Goal: Information Seeking & Learning: Learn about a topic

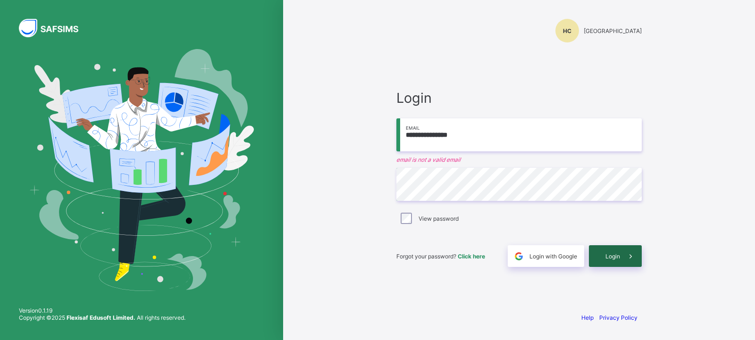
click at [619, 258] on span "Login" at bounding box center [612, 256] width 15 height 7
click at [610, 253] on span "Login" at bounding box center [612, 256] width 15 height 7
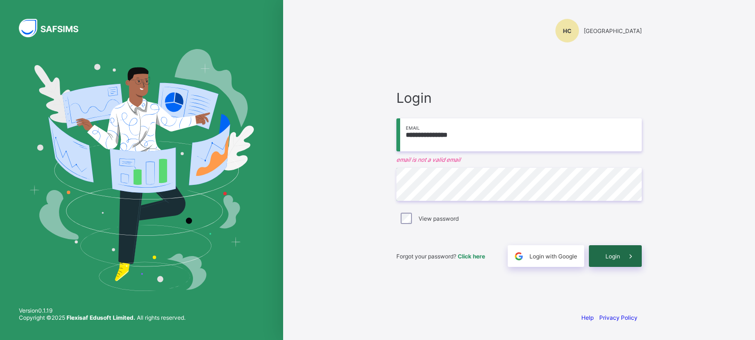
click at [610, 253] on span "Login" at bounding box center [612, 256] width 15 height 7
click at [476, 143] on input "**********" at bounding box center [518, 134] width 245 height 33
type input "*"
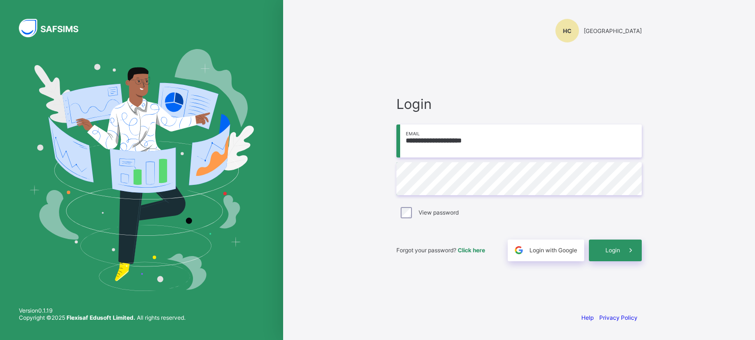
type input "**********"
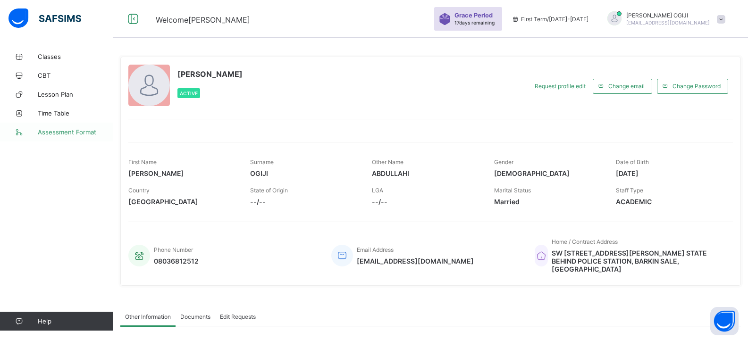
click at [63, 128] on link "Assessment Format" at bounding box center [56, 132] width 113 height 19
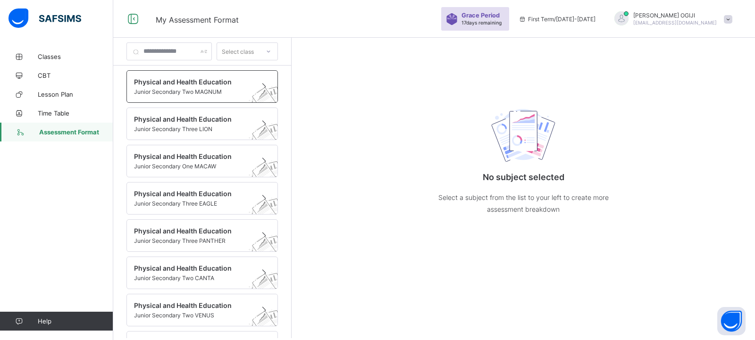
click at [214, 88] on span at bounding box center [193, 87] width 118 height 2
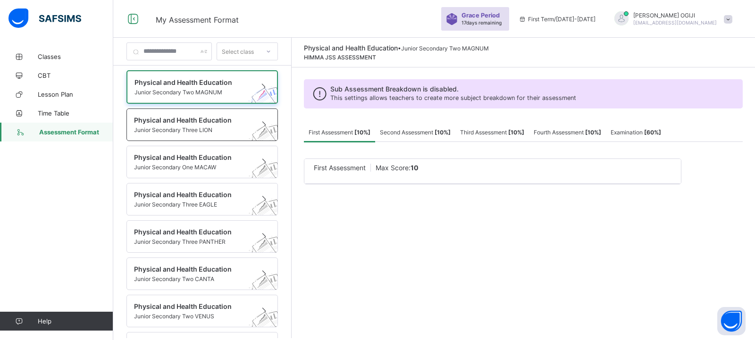
click at [190, 128] on span "Junior Secondary Three LION" at bounding box center [193, 129] width 118 height 7
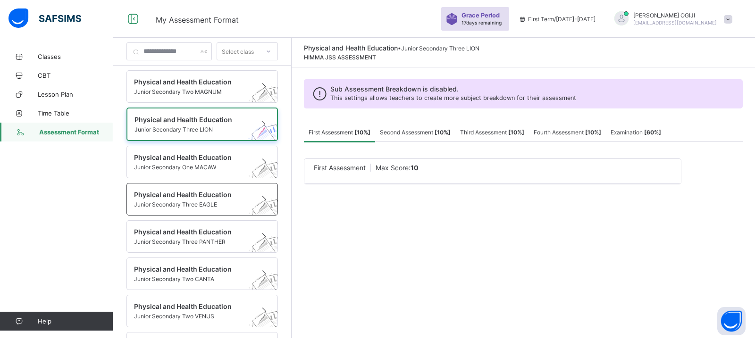
click at [204, 187] on div "Physical and Health Education Junior Secondary Three EAGLE" at bounding box center [201, 199] width 151 height 33
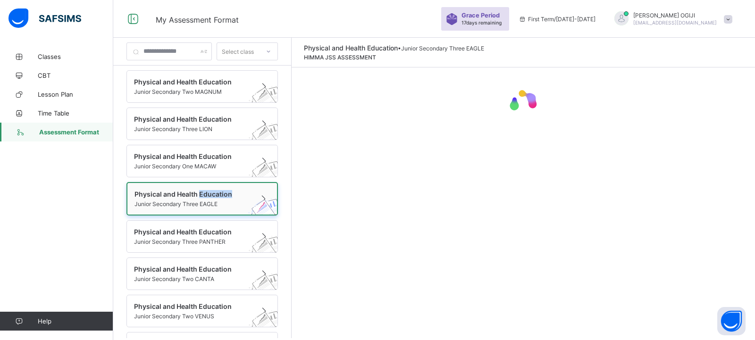
click at [177, 206] on span "Junior Secondary Three EAGLE" at bounding box center [192, 203] width 117 height 7
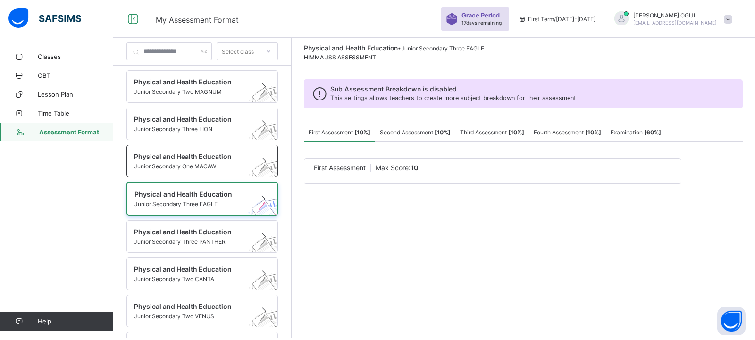
click at [199, 162] on span at bounding box center [193, 161] width 118 height 2
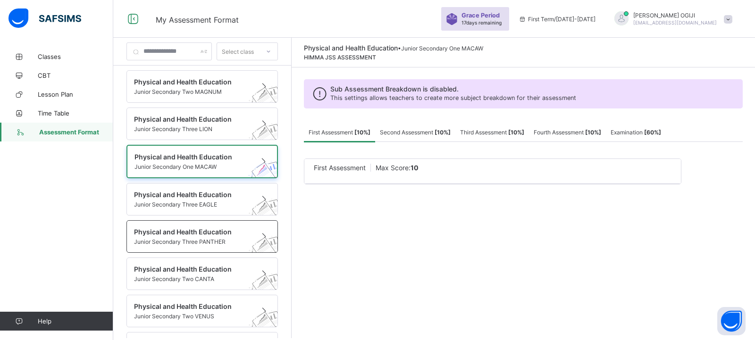
click at [197, 237] on span at bounding box center [193, 237] width 118 height 2
click at [197, 237] on div "Physical and Health Education Junior Secondary Three PANTHER" at bounding box center [193, 236] width 118 height 17
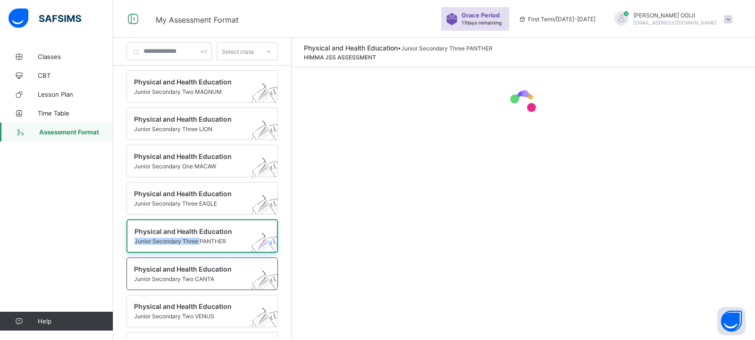
click at [193, 273] on span at bounding box center [193, 274] width 118 height 2
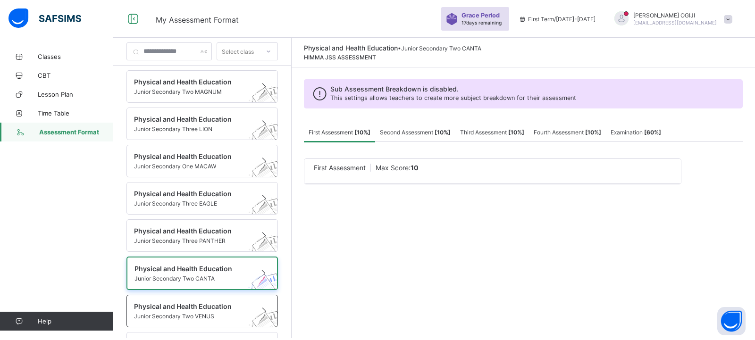
click at [191, 299] on div "Physical and Health Education Junior Secondary Two VENUS" at bounding box center [201, 311] width 151 height 33
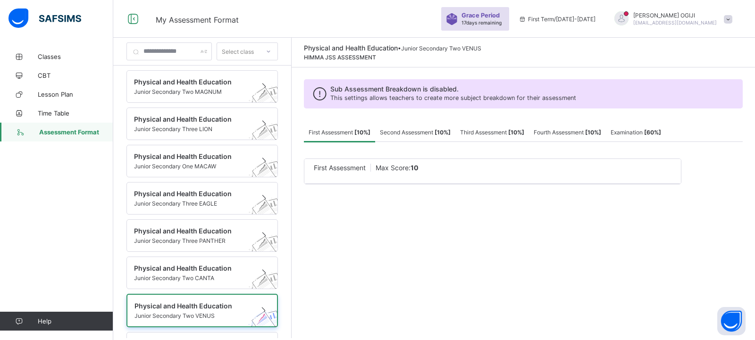
scroll to position [73, 0]
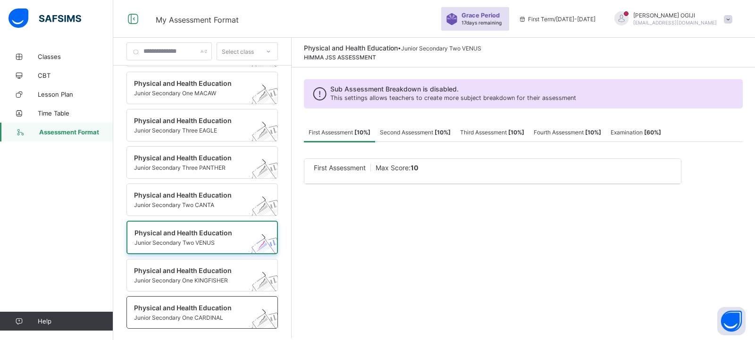
click at [138, 298] on div "Physical and Health Education Junior Secondary One CARDINAL" at bounding box center [201, 312] width 151 height 33
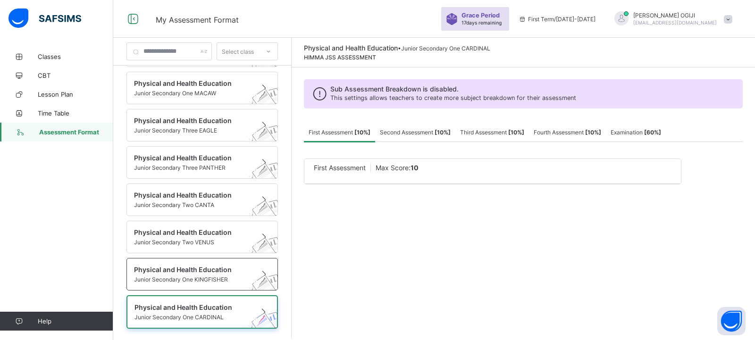
click at [199, 269] on span "Physical and Health Education" at bounding box center [193, 270] width 118 height 8
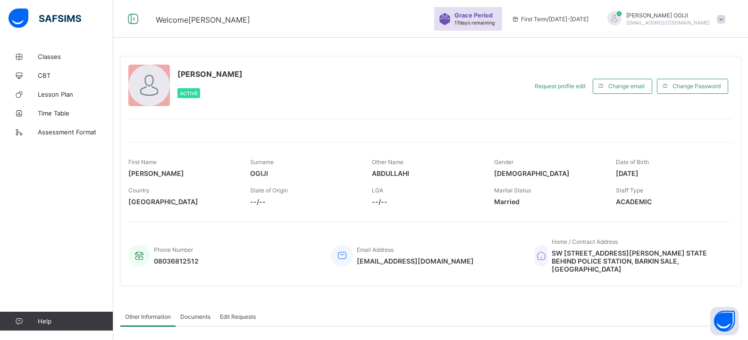
click at [709, 24] on span "[EMAIL_ADDRESS][DOMAIN_NAME]" at bounding box center [667, 23] width 83 height 6
click at [706, 94] on span "Logout" at bounding box center [694, 93] width 62 height 11
click at [706, 94] on div "Welcome [PERSON_NAME] Period 17 days remaining First Term / [DATE]-[DATE] [PERS…" at bounding box center [374, 242] width 748 height 485
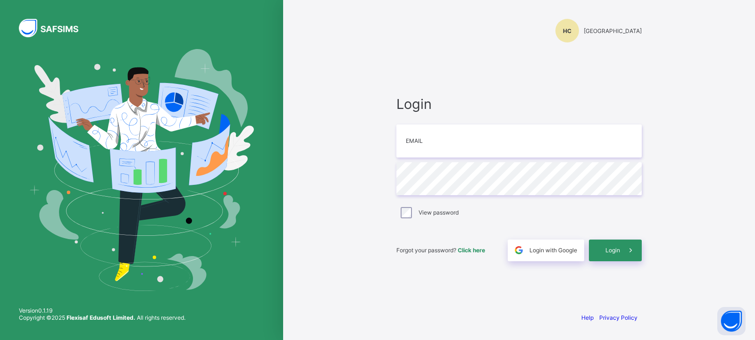
click at [577, 158] on div "Login Email Password View password Forgot your password? Click here Login with …" at bounding box center [518, 179] width 245 height 166
click at [574, 143] on input "email" at bounding box center [518, 141] width 245 height 33
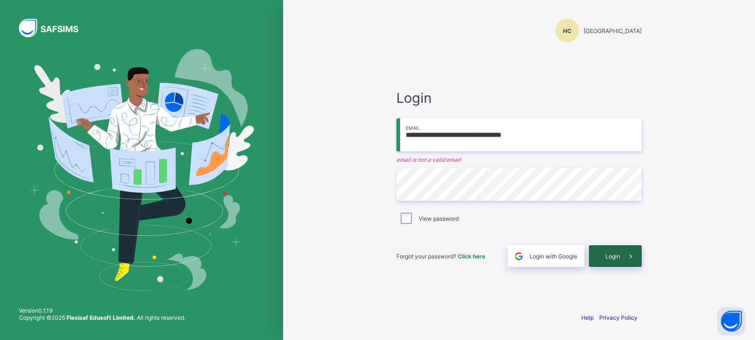
click at [624, 258] on span at bounding box center [631, 256] width 22 height 22
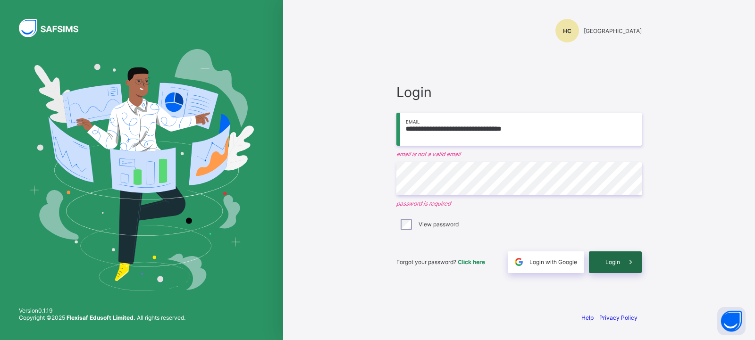
click at [624, 258] on span at bounding box center [631, 262] width 22 height 22
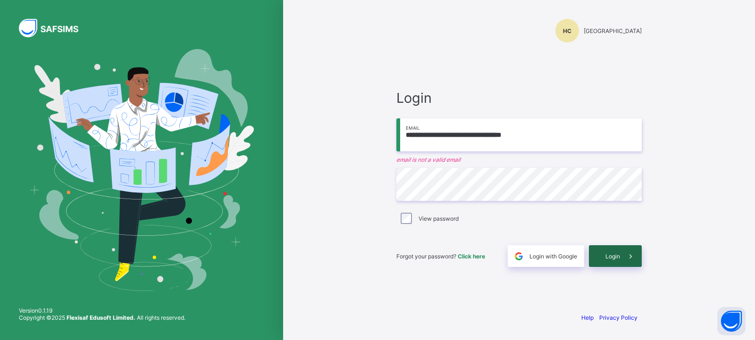
click at [602, 248] on div "Login" at bounding box center [615, 256] width 53 height 22
click at [612, 260] on div "Login" at bounding box center [615, 256] width 53 height 22
click at [554, 135] on input "**********" at bounding box center [518, 134] width 245 height 33
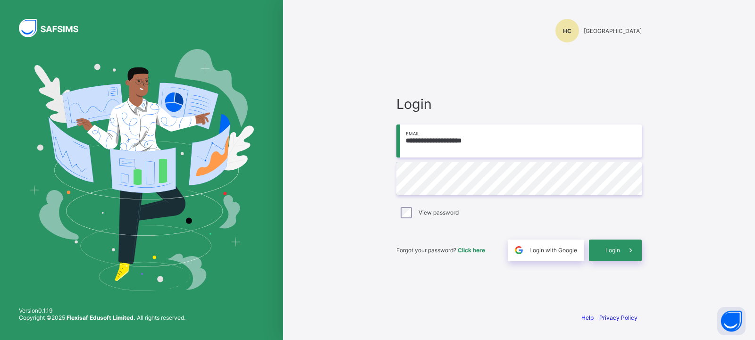
type input "**********"
click at [607, 256] on div "Login" at bounding box center [615, 251] width 53 height 22
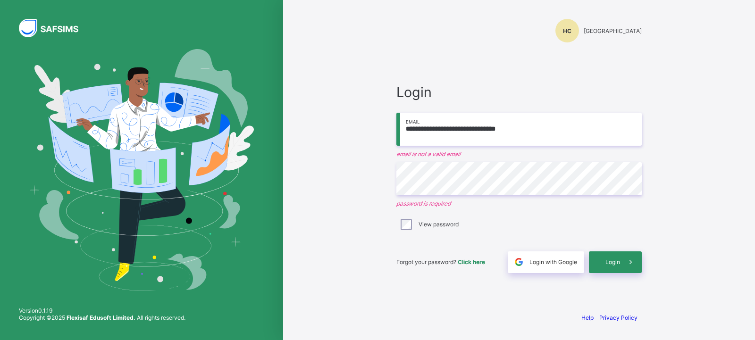
click at [538, 133] on input "**********" at bounding box center [518, 129] width 245 height 33
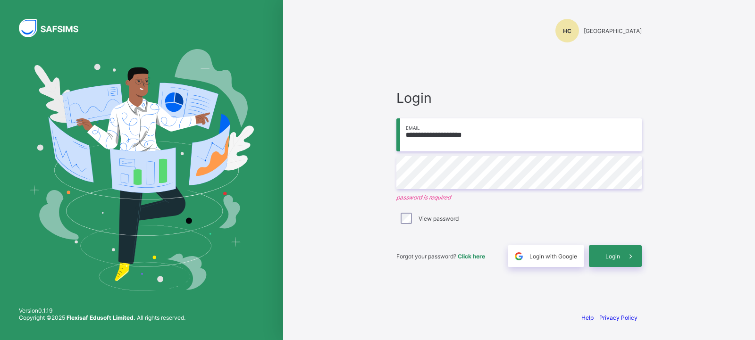
type input "**********"
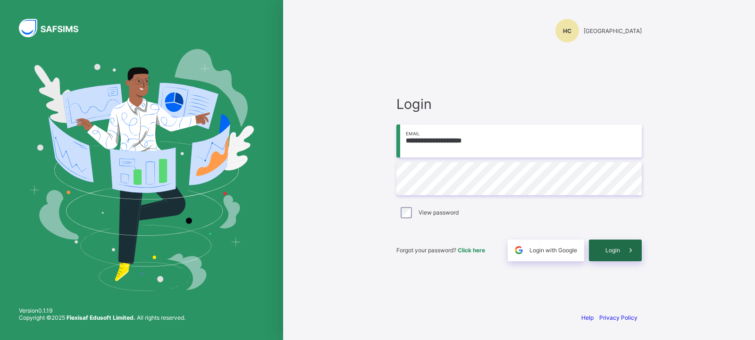
click at [601, 246] on div "Login" at bounding box center [615, 251] width 53 height 22
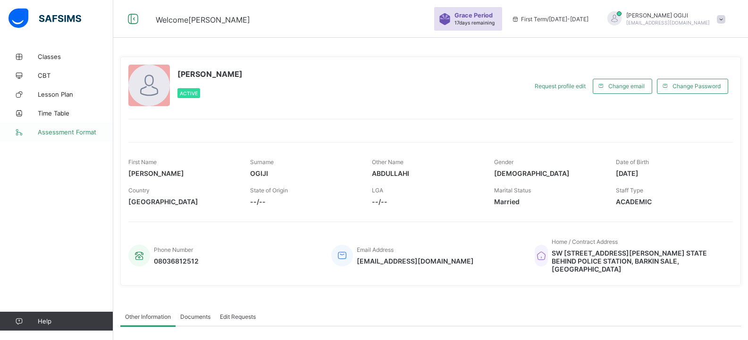
click at [79, 132] on span "Assessment Format" at bounding box center [75, 132] width 75 height 8
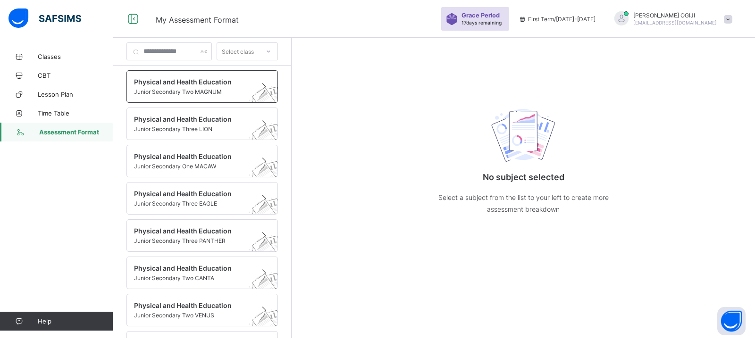
click at [214, 83] on span "Physical and Health Education" at bounding box center [193, 82] width 118 height 8
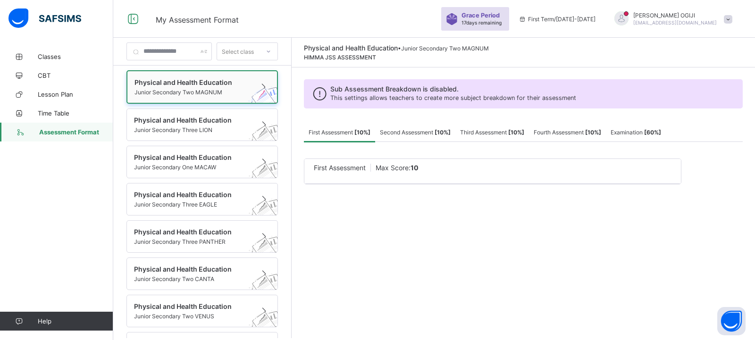
click at [145, 83] on span "Physical and Health Education" at bounding box center [192, 82] width 117 height 8
click at [362, 134] on span "First Assessment [ 10 %]" at bounding box center [339, 132] width 62 height 7
click at [359, 170] on span "First Assessment" at bounding box center [340, 168] width 52 height 8
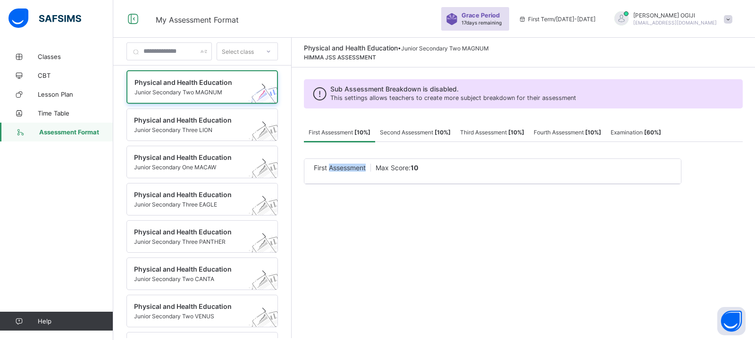
click at [376, 190] on div "First Assessment Max Score: 10 × Deleting Sub-assessment Note: that this sub-as…" at bounding box center [523, 171] width 439 height 59
click at [408, 224] on div "Physical and Health Education • Junior Secondary Two MAGNUM HIMMA JSS ASSESSMEN…" at bounding box center [522, 188] width 463 height 300
click at [397, 211] on div "Physical and Health Education • Junior Secondary Two MAGNUM HIMMA JSS ASSESSMEN…" at bounding box center [522, 188] width 463 height 300
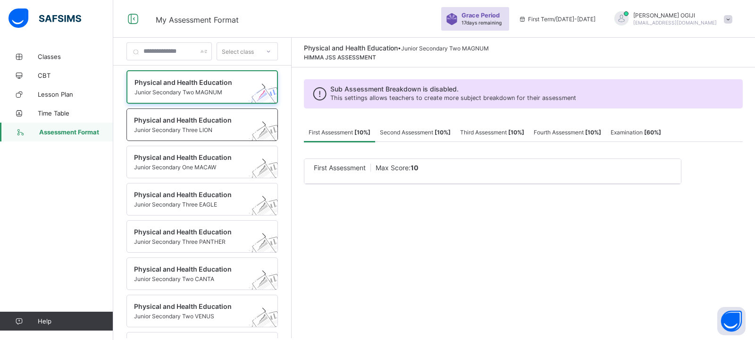
click at [215, 120] on span "Physical and Health Education" at bounding box center [193, 120] width 118 height 8
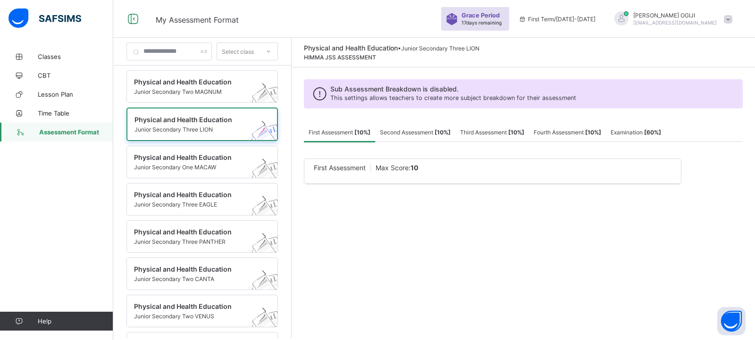
click at [726, 17] on span at bounding box center [728, 19] width 8 height 8
click at [725, 21] on span at bounding box center [728, 19] width 8 height 8
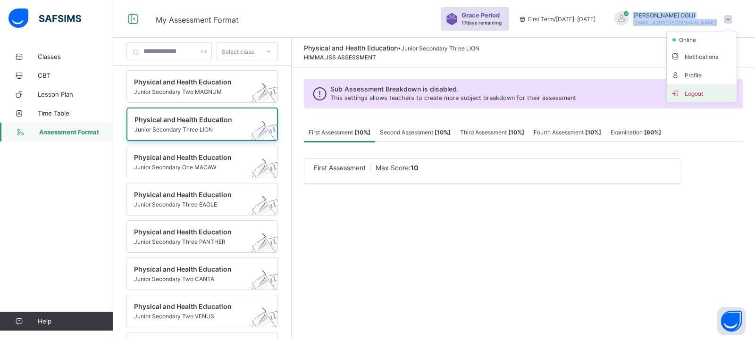
click at [697, 93] on span "Logout" at bounding box center [701, 93] width 62 height 11
